Goal: Task Accomplishment & Management: Manage account settings

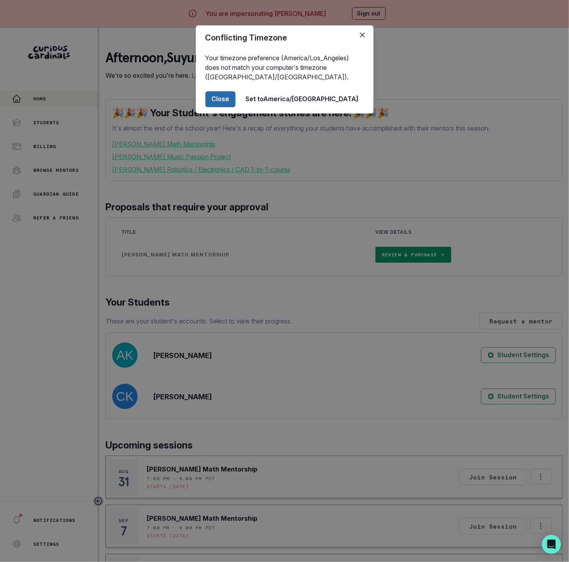
click at [236, 104] on button "Close" at bounding box center [220, 99] width 30 height 16
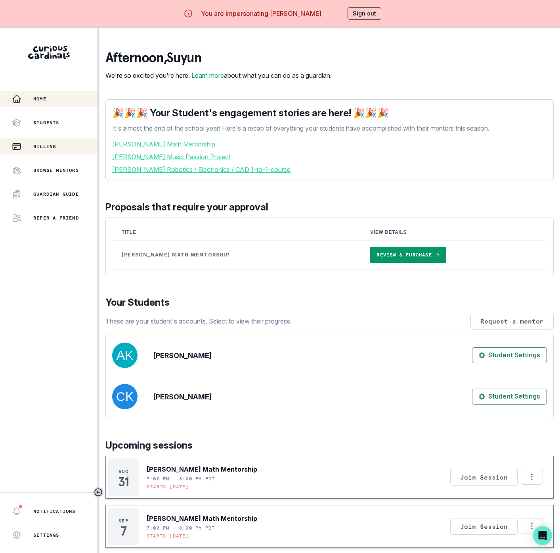
click at [54, 142] on div "Billing" at bounding box center [55, 147] width 86 height 10
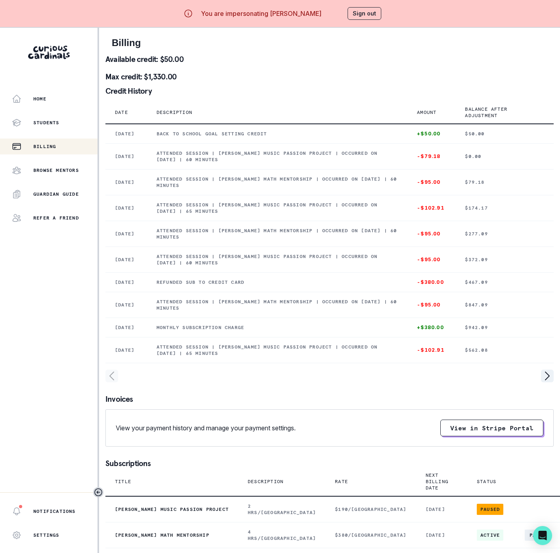
click at [357, 17] on button "Sign out" at bounding box center [365, 13] width 34 height 13
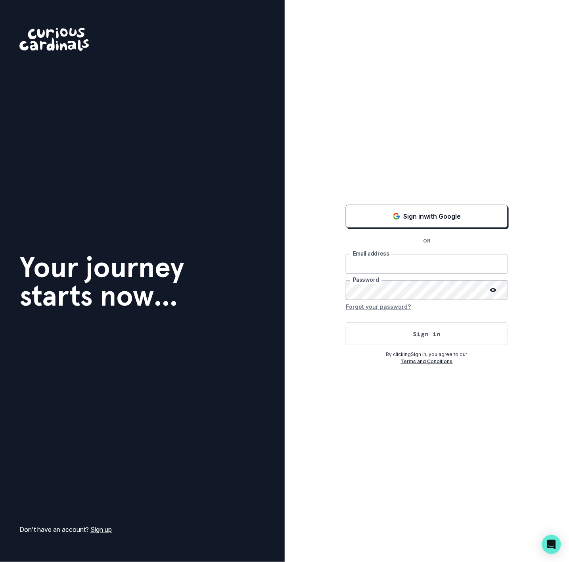
type input "[EMAIL_ADDRESS][DOMAIN_NAME]"
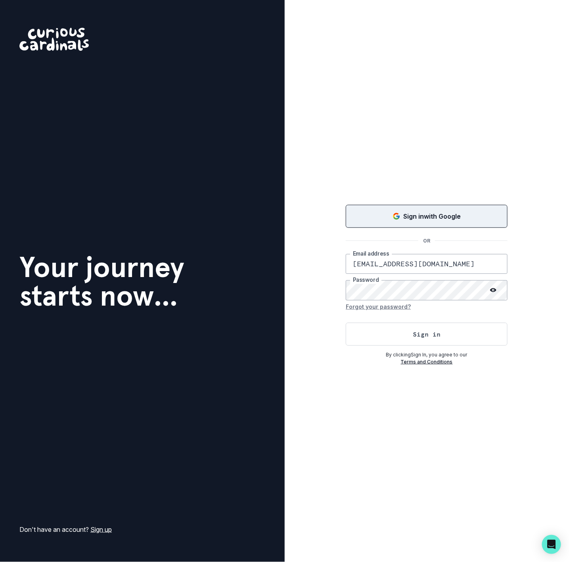
click at [439, 219] on p "Sign in with Google" at bounding box center [433, 216] width 58 height 10
